Goal: Check status: Check status

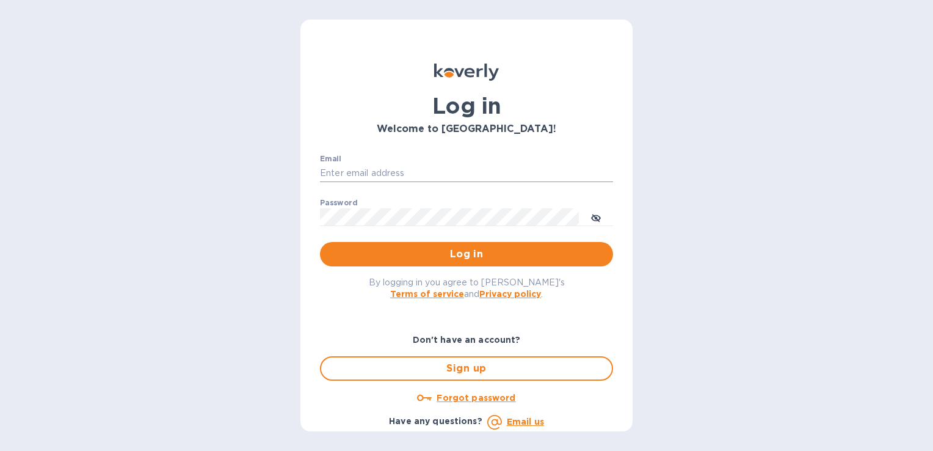
drag, startPoint x: 0, startPoint y: 0, endPoint x: 374, endPoint y: 171, distance: 411.1
click at [374, 171] on input "Email" at bounding box center [466, 173] width 293 height 18
type input "m.bertolotti@pandionlogistics.com"
click at [320, 242] on button "Log in" at bounding box center [466, 254] width 293 height 24
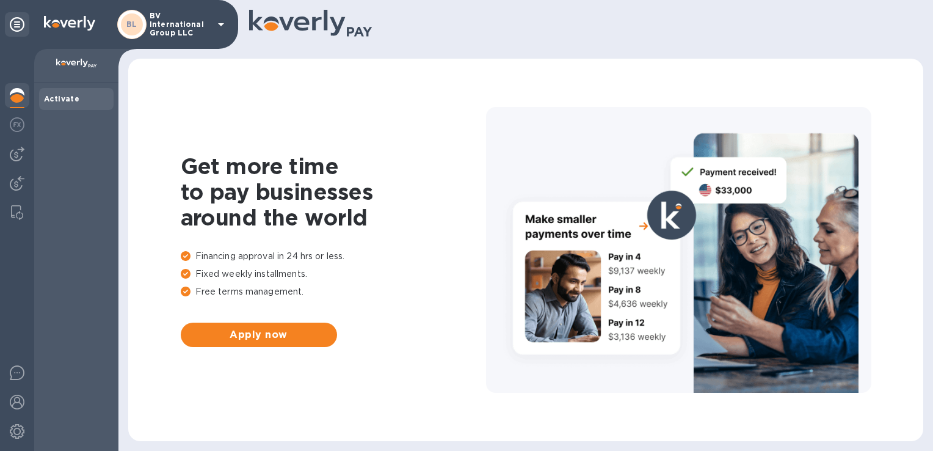
click at [181, 24] on p "BV International Group LLC" at bounding box center [180, 25] width 61 height 26
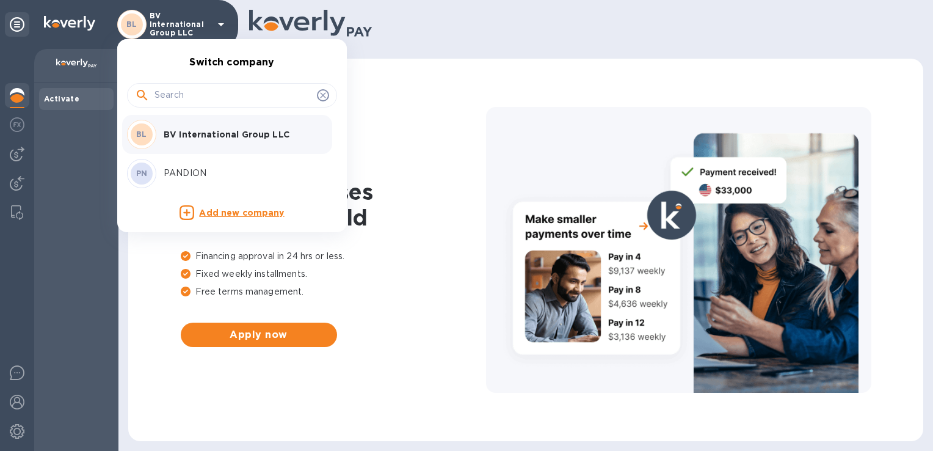
click at [183, 169] on p "PANDION" at bounding box center [241, 173] width 154 height 13
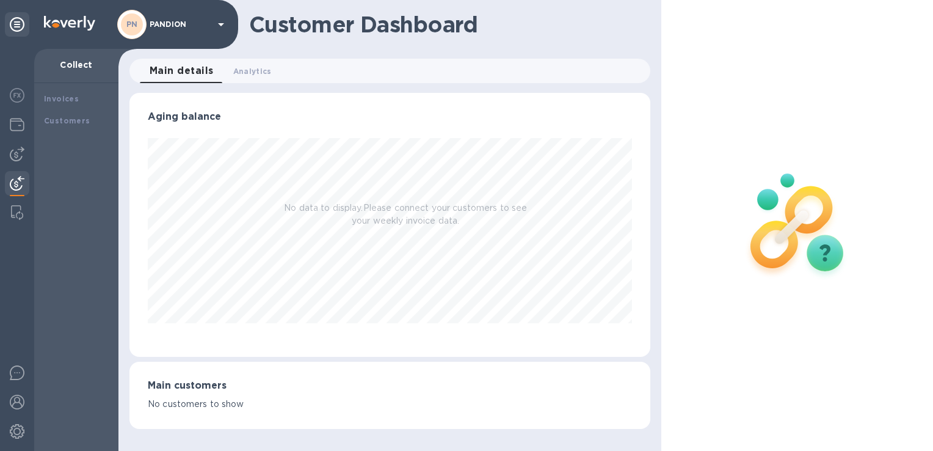
scroll to position [264, 520]
click at [7, 126] on div at bounding box center [17, 125] width 24 height 27
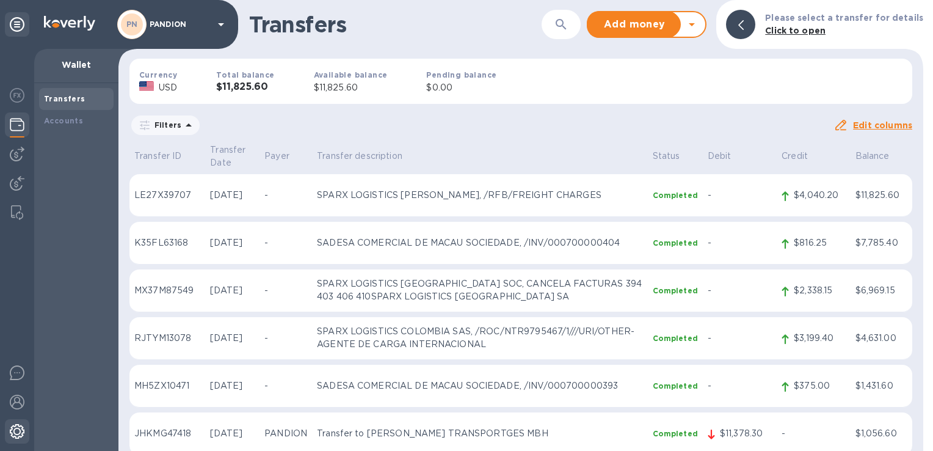
click at [11, 431] on img at bounding box center [17, 431] width 15 height 15
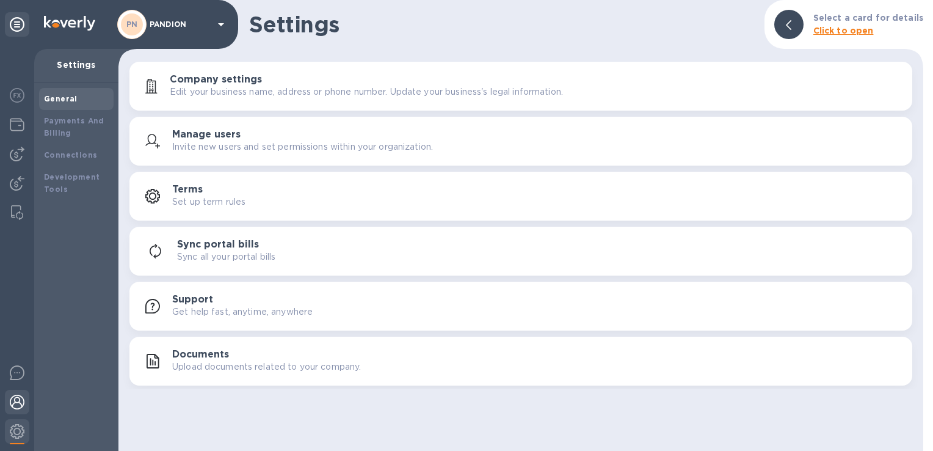
click at [13, 401] on img at bounding box center [17, 402] width 15 height 15
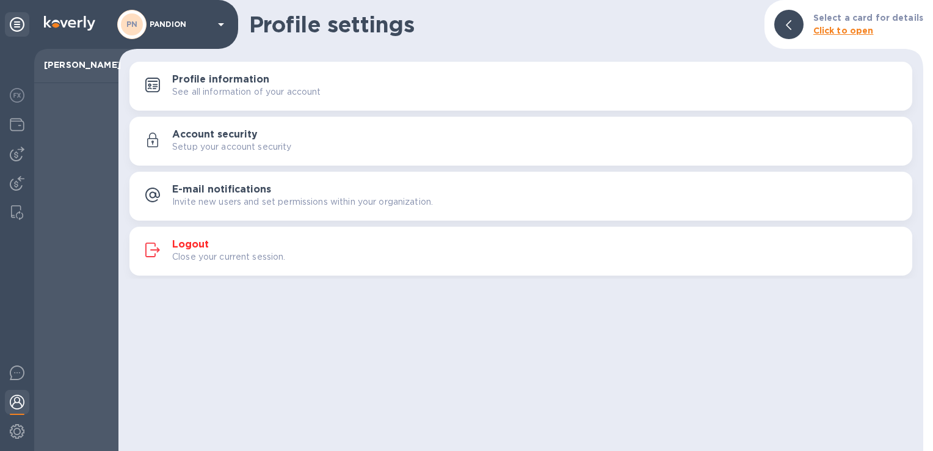
click at [202, 257] on p "Close your current session." at bounding box center [229, 256] width 114 height 13
